Goal: Navigation & Orientation: Find specific page/section

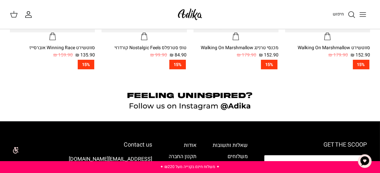
scroll to position [429, 0]
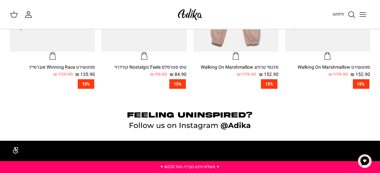
click at [359, 13] on icon "Toggle menu" at bounding box center [363, 15] width 8 height 8
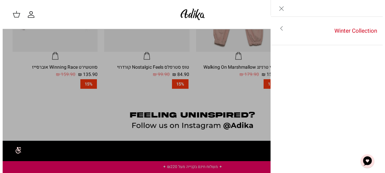
scroll to position [431, 0]
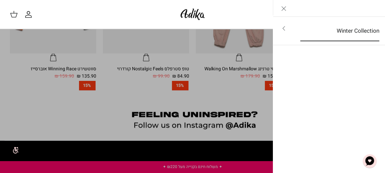
click at [334, 28] on link "Winter Collection" at bounding box center [339, 31] width 91 height 20
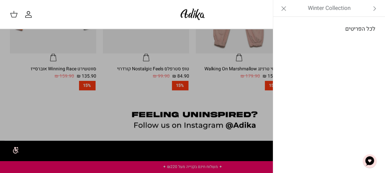
click at [364, 29] on link "לכל הפריטים" at bounding box center [328, 29] width 105 height 17
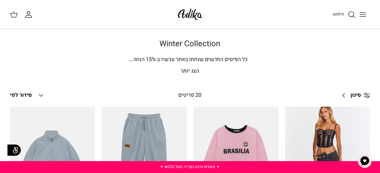
click at [361, 13] on icon "Toggle menu" at bounding box center [363, 15] width 8 height 8
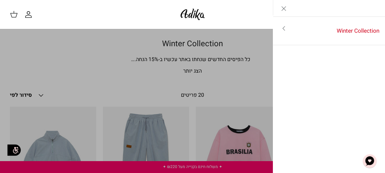
click at [191, 11] on img at bounding box center [192, 15] width 28 height 16
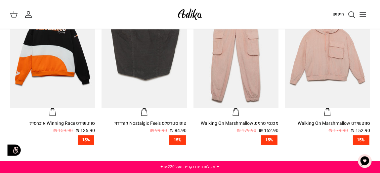
scroll to position [330, 0]
